Goal: Task Accomplishment & Management: Use online tool/utility

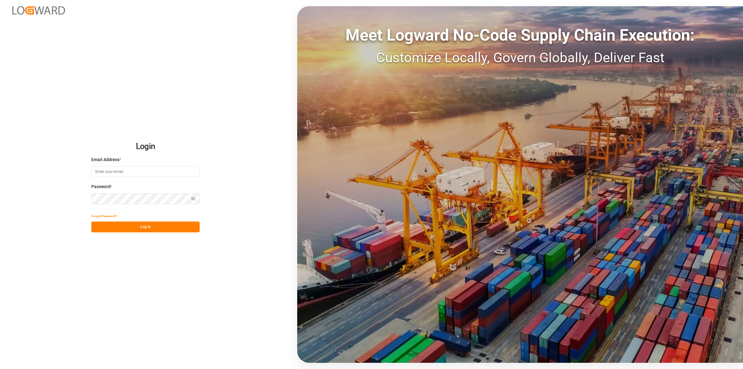
type input "[PERSON_NAME][EMAIL_ADDRESS][DOMAIN_NAME]"
click at [162, 230] on button "Log In" at bounding box center [145, 226] width 108 height 11
click at [734, 8] on icon at bounding box center [732, 10] width 7 height 7
click at [160, 227] on button "Log In" at bounding box center [145, 226] width 108 height 11
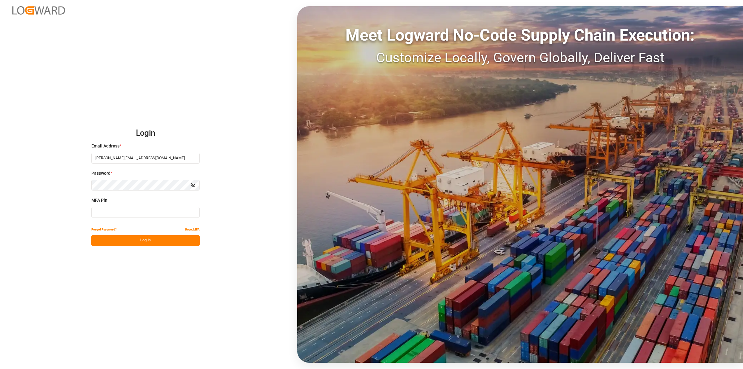
click at [131, 212] on input at bounding box center [145, 212] width 108 height 11
type input "549179"
click at [164, 242] on button "Log In" at bounding box center [145, 240] width 108 height 11
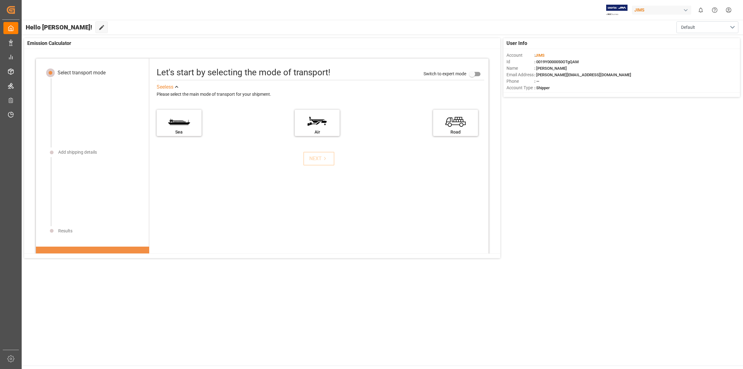
drag, startPoint x: 638, startPoint y: 160, endPoint x: 208, endPoint y: 105, distance: 433.1
click at [637, 160] on div "User Info Account : [PERSON_NAME] : 0019Y0000050OTgQAM Name : [PERSON_NAME] Ema…" at bounding box center [382, 148] width 722 height 226
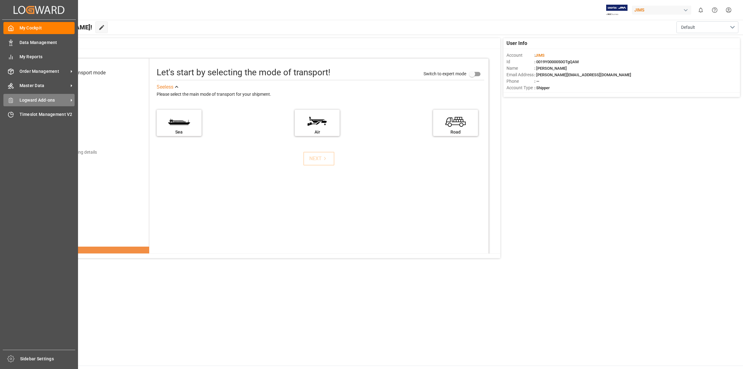
click at [19, 104] on div "Logward Add-ons Logward Add-ons" at bounding box center [38, 100] width 71 height 12
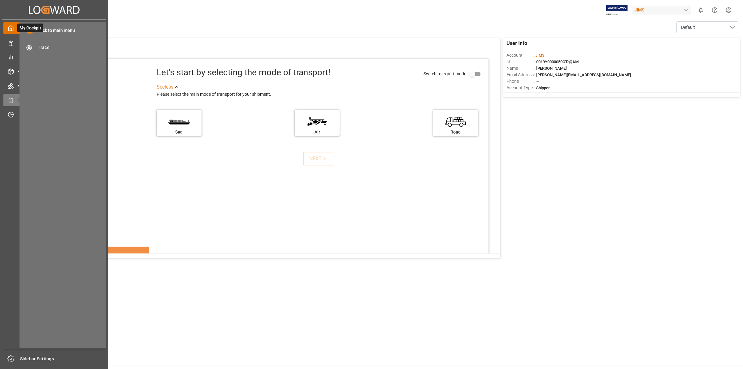
click at [8, 27] on icon at bounding box center [11, 28] width 6 height 6
click at [10, 69] on icon at bounding box center [11, 71] width 6 height 6
click at [48, 75] on span "Transport Order Booking" at bounding box center [71, 76] width 67 height 7
